Goal: Information Seeking & Learning: Learn about a topic

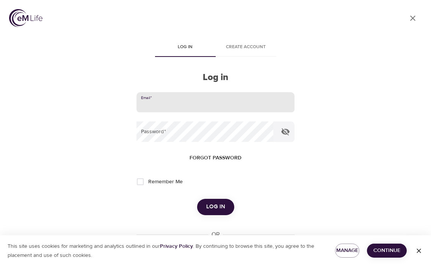
type input "[EMAIL_ADDRESS][DOMAIN_NAME]"
click at [215, 206] on button "Log in" at bounding box center [215, 207] width 37 height 16
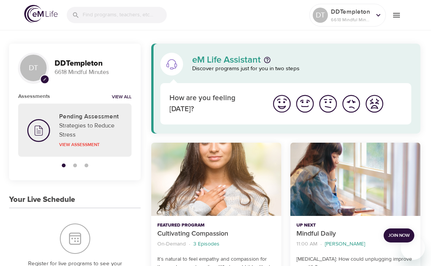
click at [82, 14] on div at bounding box center [117, 15] width 100 height 16
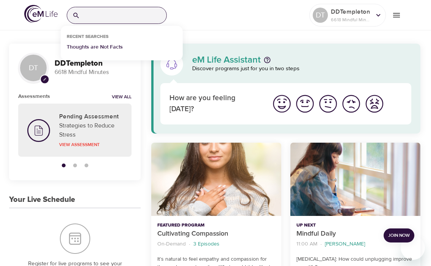
click at [101, 47] on p "Thoughts are Not Facts" at bounding box center [95, 48] width 56 height 11
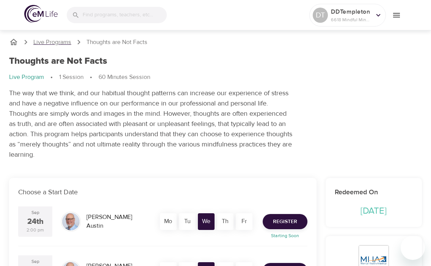
click at [57, 42] on p "Live Programs" at bounding box center [52, 42] width 38 height 9
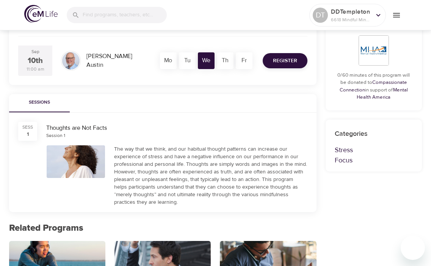
scroll to position [210, 0]
click at [27, 129] on div "SESS" at bounding box center [27, 127] width 11 height 6
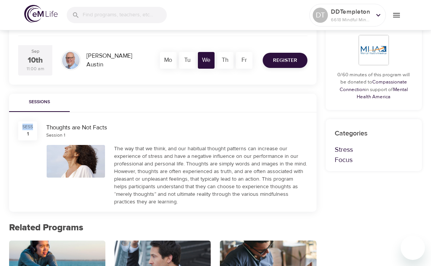
click at [27, 129] on div "SESS" at bounding box center [27, 127] width 11 height 6
click at [30, 154] on div "SESS 1 Thoughts are Not Facts Session 1 The way that we think, and our habitual…" at bounding box center [162, 161] width 307 height 99
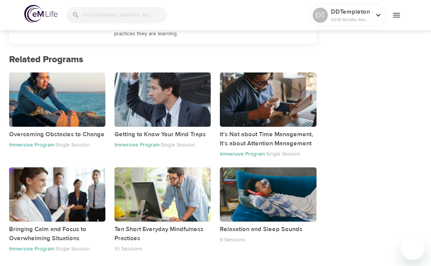
scroll to position [377, 0]
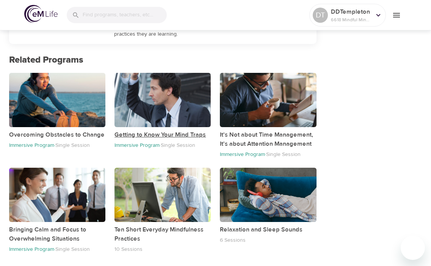
click at [151, 134] on p "Getting to Know Your Mind Traps" at bounding box center [162, 134] width 96 height 9
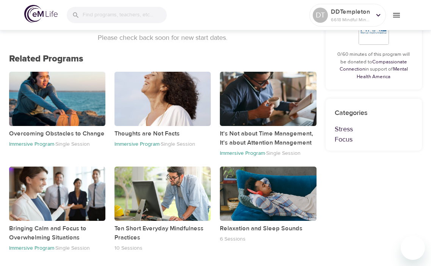
scroll to position [216, 0]
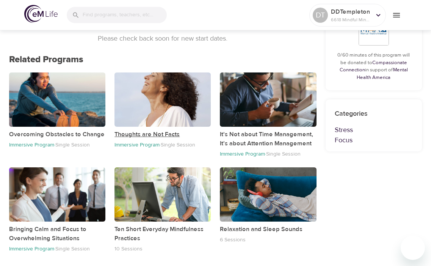
click at [145, 134] on p "Thoughts are Not Facts" at bounding box center [162, 134] width 96 height 9
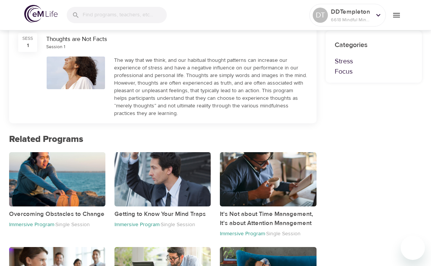
scroll to position [299, 0]
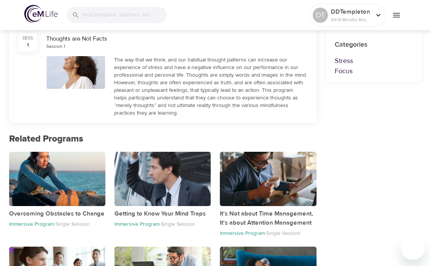
click at [31, 44] on div "SESS 1" at bounding box center [27, 42] width 19 height 19
click at [92, 64] on div at bounding box center [76, 72] width 58 height 33
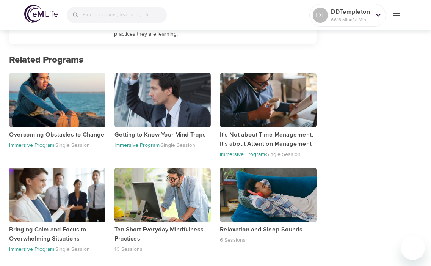
scroll to position [378, 0]
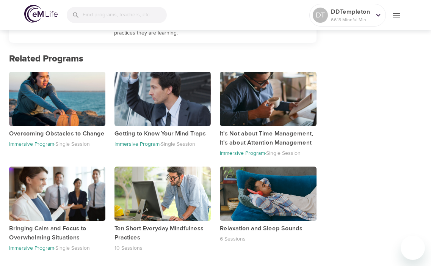
click at [136, 135] on p "Getting to Know Your Mind Traps" at bounding box center [162, 133] width 96 height 9
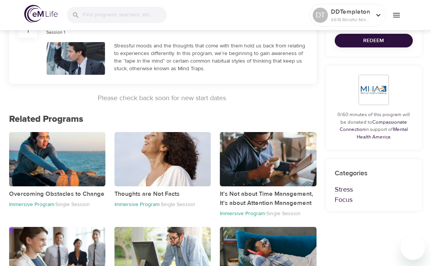
scroll to position [155, 0]
